Goal: Check status

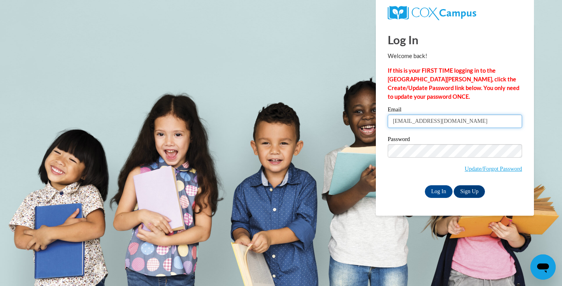
type input "[EMAIL_ADDRESS][DOMAIN_NAME]"
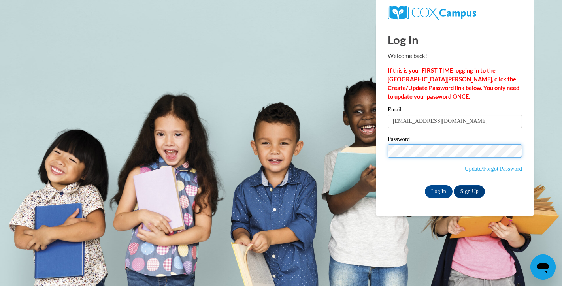
click at [438, 190] on input "Log In" at bounding box center [439, 191] width 28 height 13
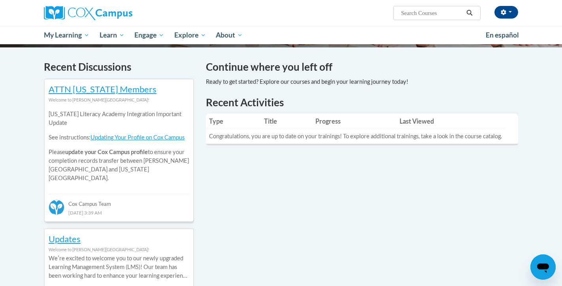
scroll to position [229, 0]
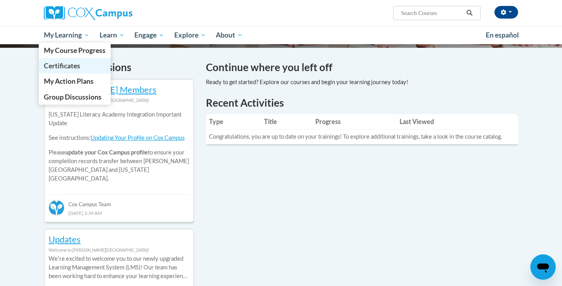
click at [67, 66] on span "Certificates" at bounding box center [62, 66] width 36 height 8
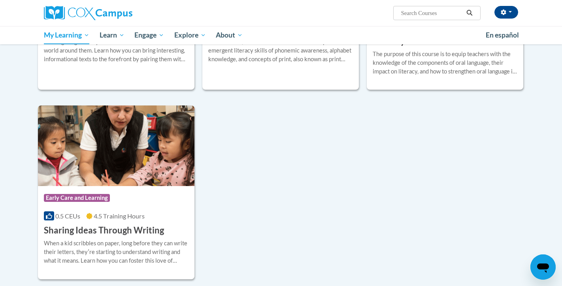
scroll to position [286, 0]
